Goal: Register for event/course

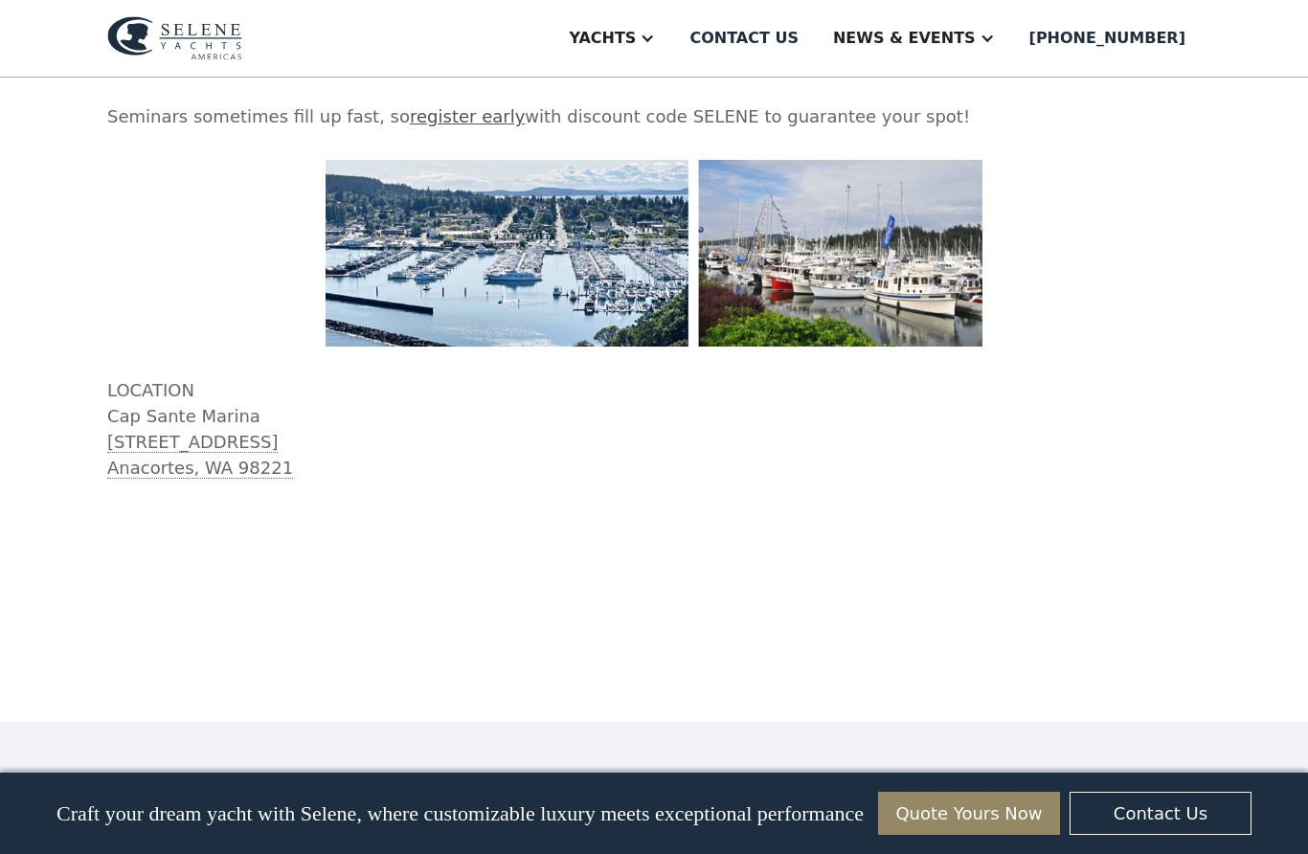
scroll to position [2207, 0]
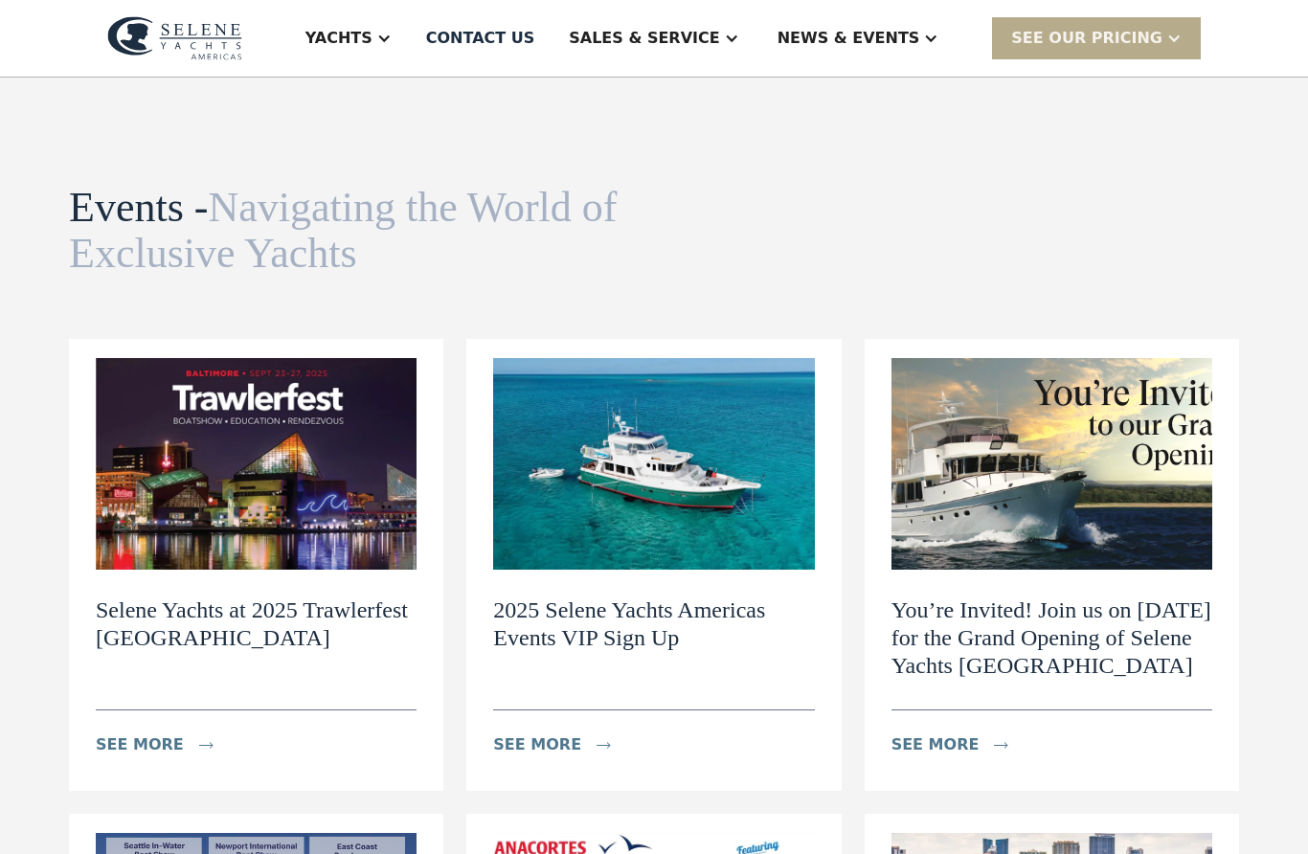
click at [243, 484] on img at bounding box center [256, 464] width 321 height 212
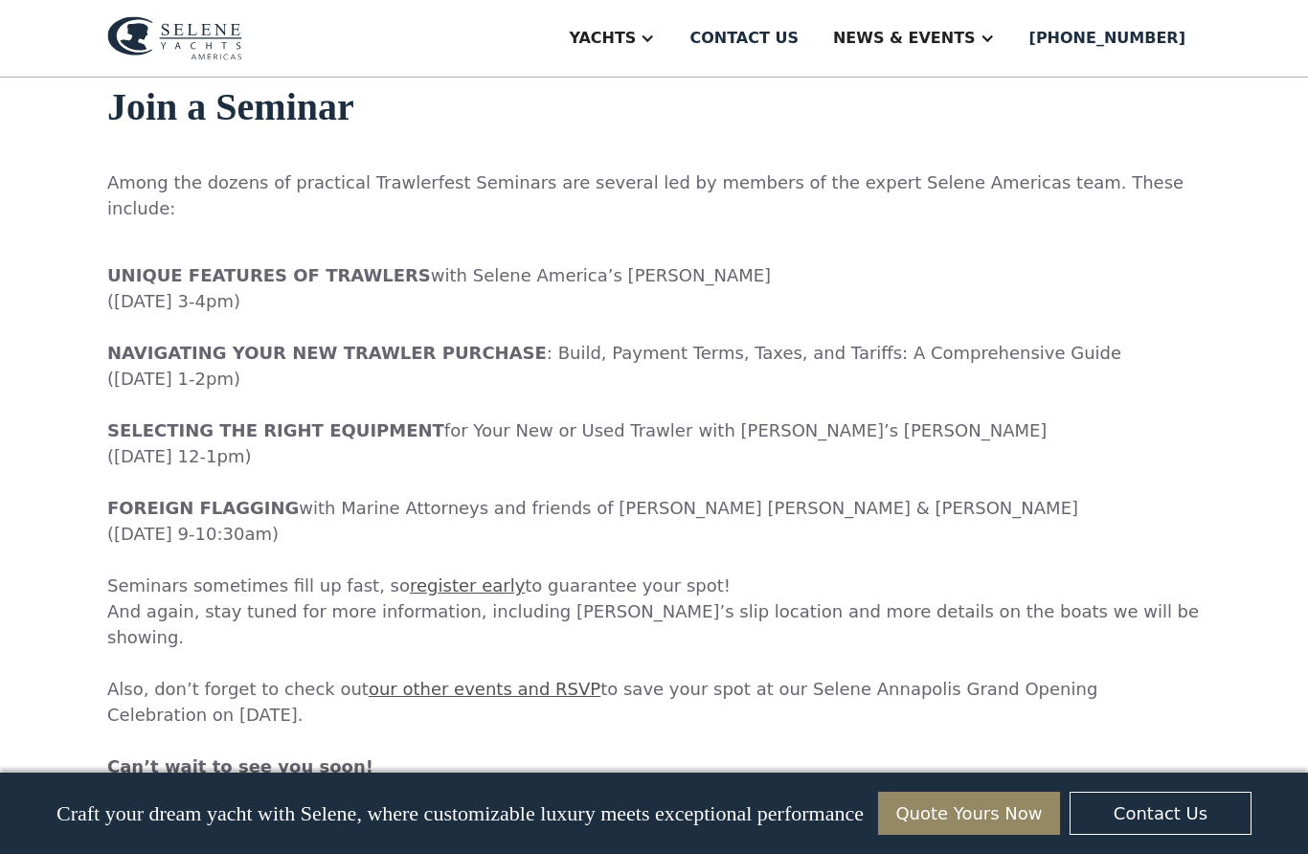
scroll to position [2417, 0]
click at [337, 360] on p "‍ UNIQUE FEATURES OF TRAWLERS with Selene America’s Wayne Goldman (Tuesday, Sep…" at bounding box center [654, 509] width 1094 height 543
click at [423, 370] on p "‍ UNIQUE FEATURES OF TRAWLERS with Selene America’s Wayne Goldman (Tuesday, Sep…" at bounding box center [654, 509] width 1094 height 543
click at [423, 344] on strong "NAVIGATING YOUR NEW TRAWLER PURCHASE" at bounding box center [327, 354] width 440 height 20
click at [452, 238] on p "‍ UNIQUE FEATURES OF TRAWLERS with Selene America’s Wayne Goldman (Tuesday, Sep…" at bounding box center [654, 509] width 1094 height 543
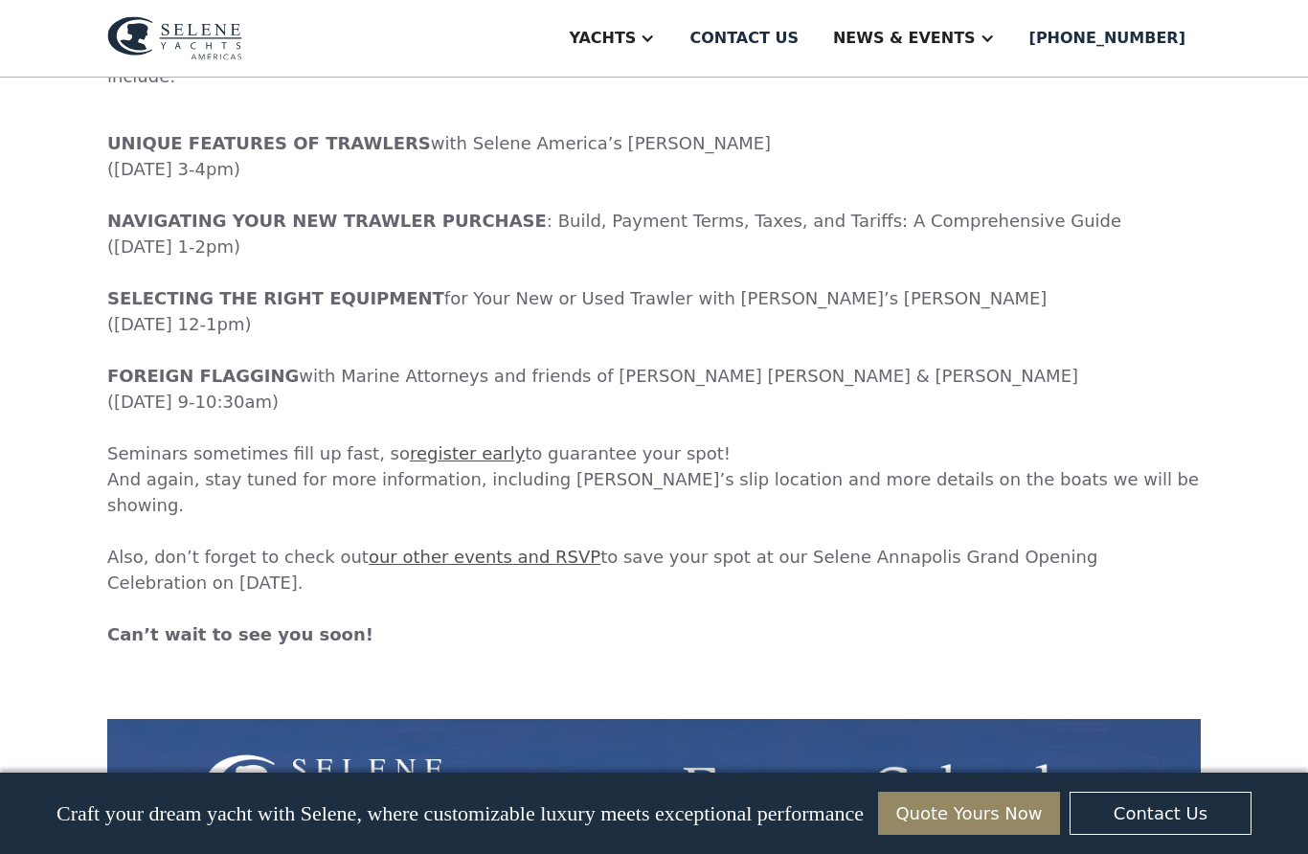
click at [449, 443] on link "register early" at bounding box center [467, 453] width 115 height 20
